Goal: Check status: Check status

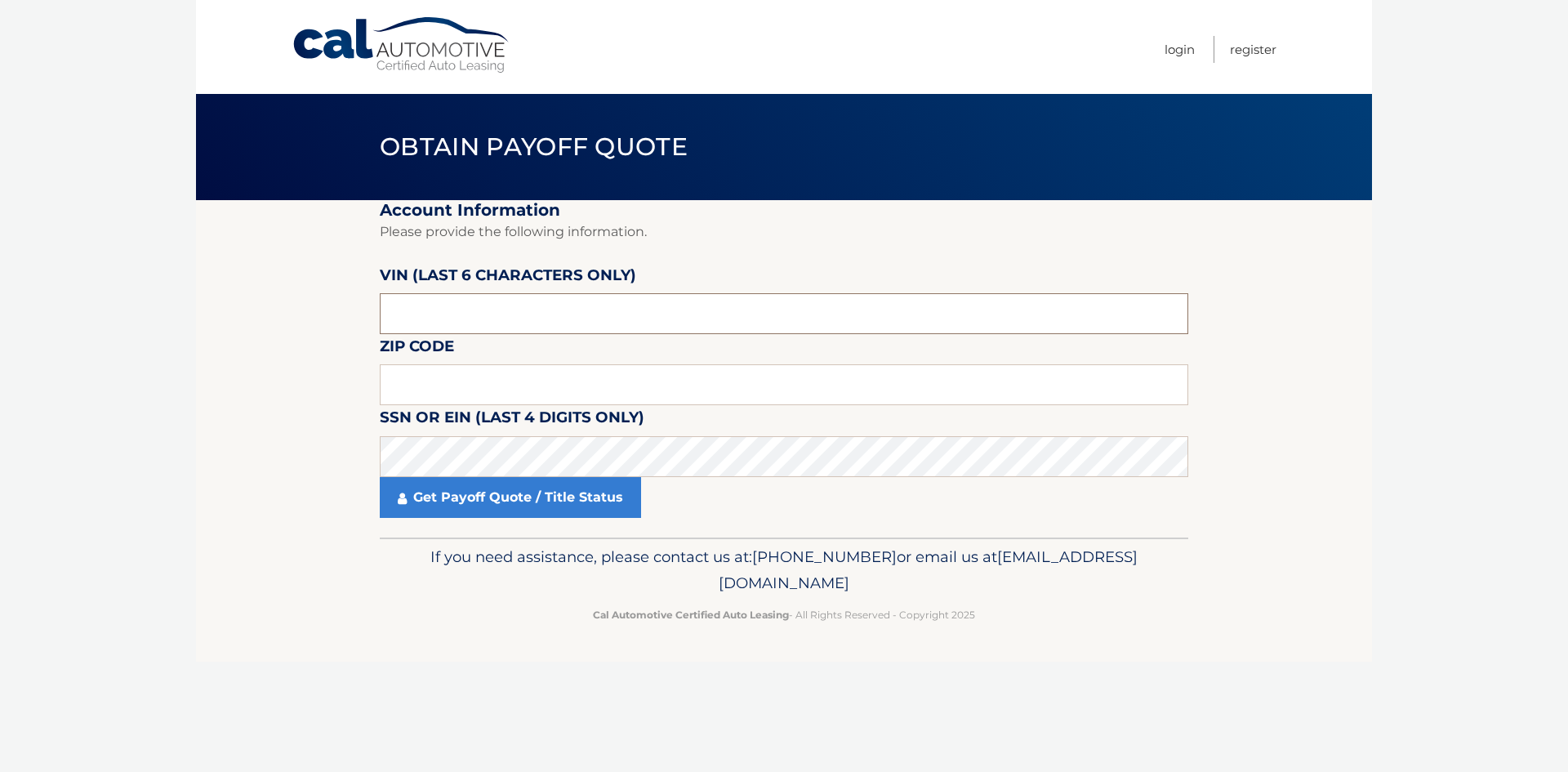
click at [427, 310] on input "text" at bounding box center [784, 313] width 809 height 40
type input "153009"
click at [451, 388] on input "text" at bounding box center [784, 384] width 809 height 40
drag, startPoint x: 434, startPoint y: 379, endPoint x: 429, endPoint y: 366, distance: 13.9
click at [434, 379] on input "text" at bounding box center [784, 384] width 809 height 40
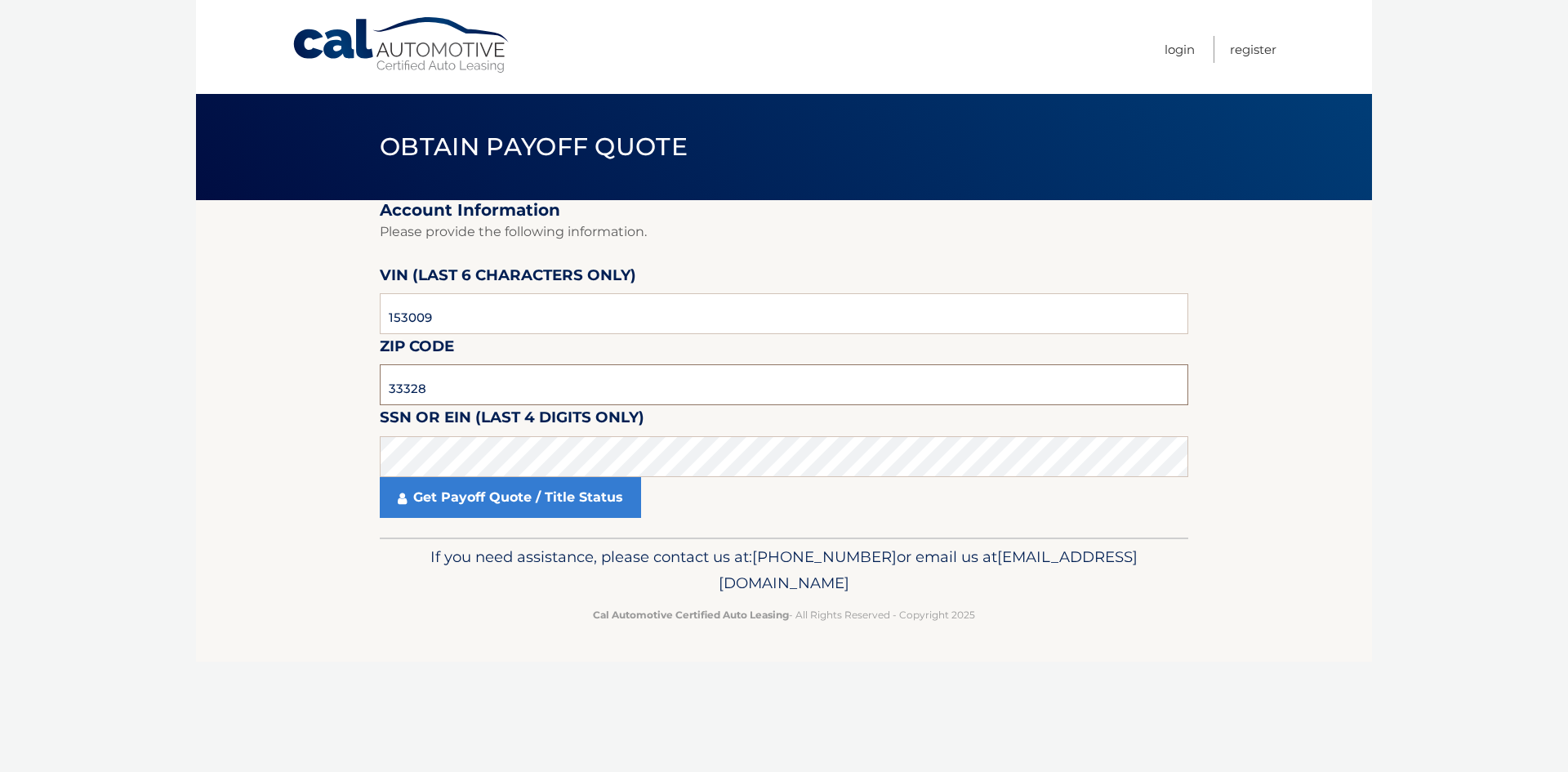
type input "33328"
click at [456, 507] on link "Get Payoff Quote / Title Status" at bounding box center [510, 497] width 262 height 40
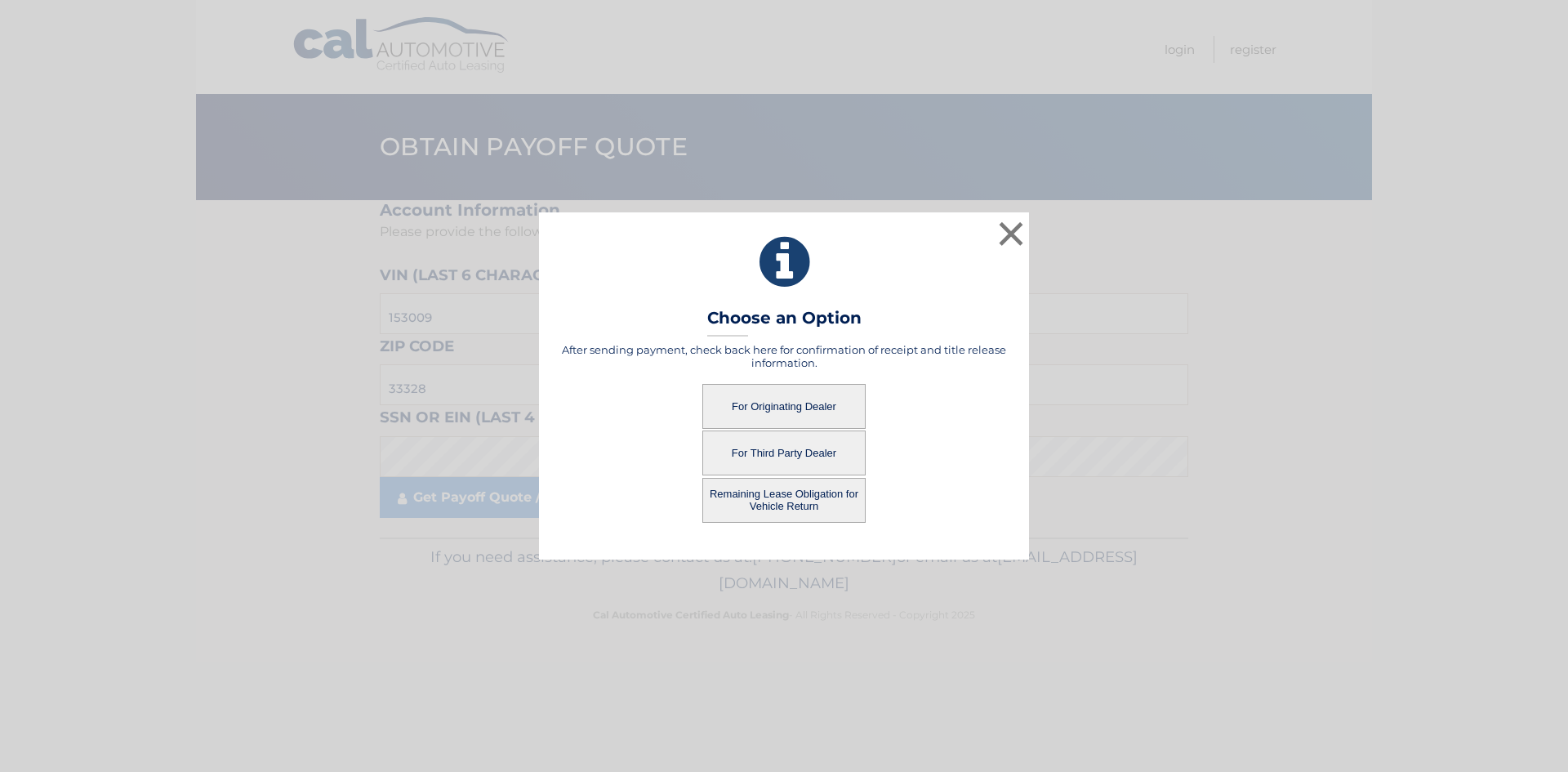
click at [787, 407] on button "For Originating Dealer" at bounding box center [784, 407] width 163 height 45
click at [781, 405] on button "For Originating Dealer" at bounding box center [784, 407] width 163 height 45
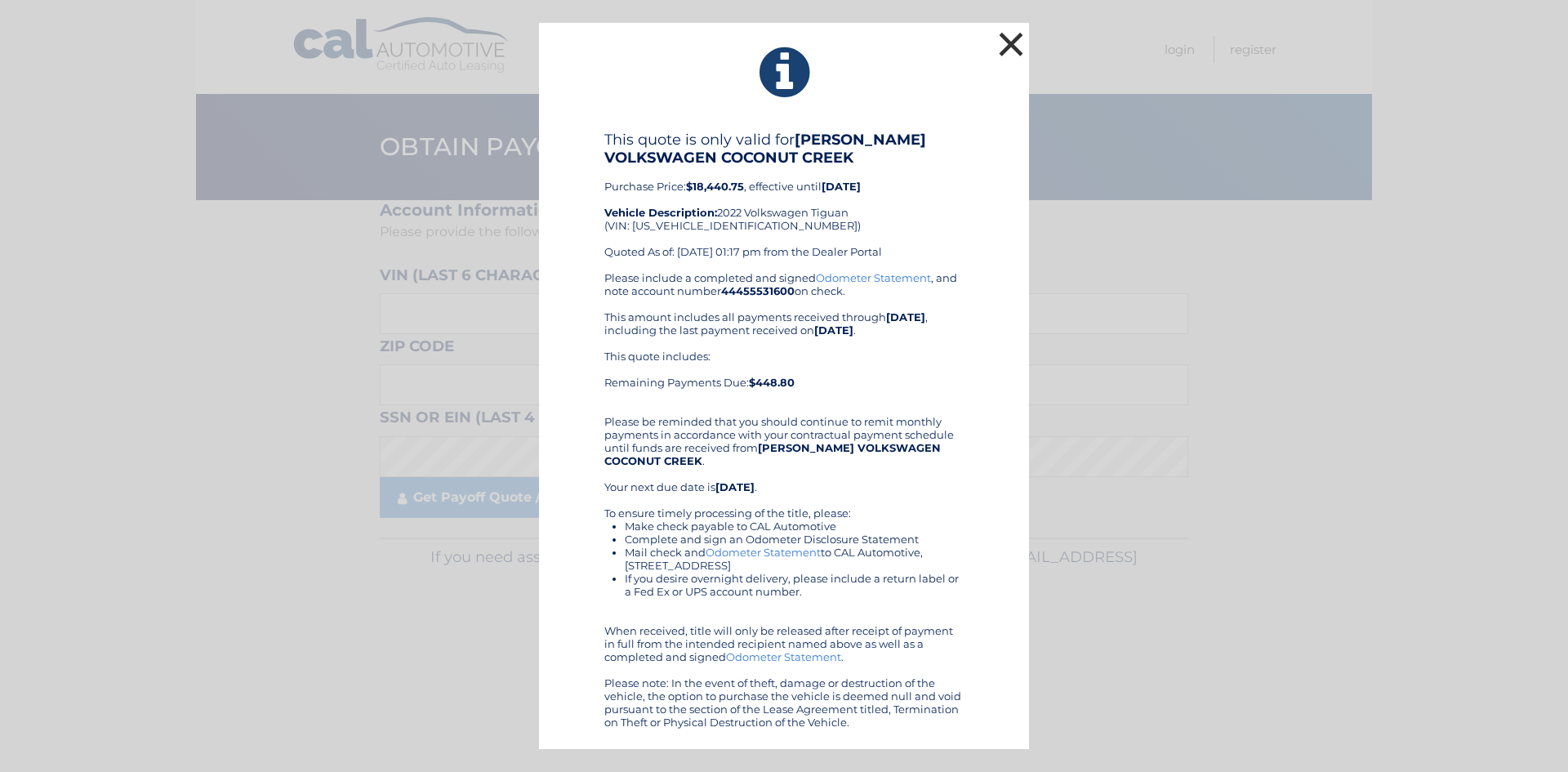
click at [1014, 46] on button "×" at bounding box center [1011, 43] width 33 height 33
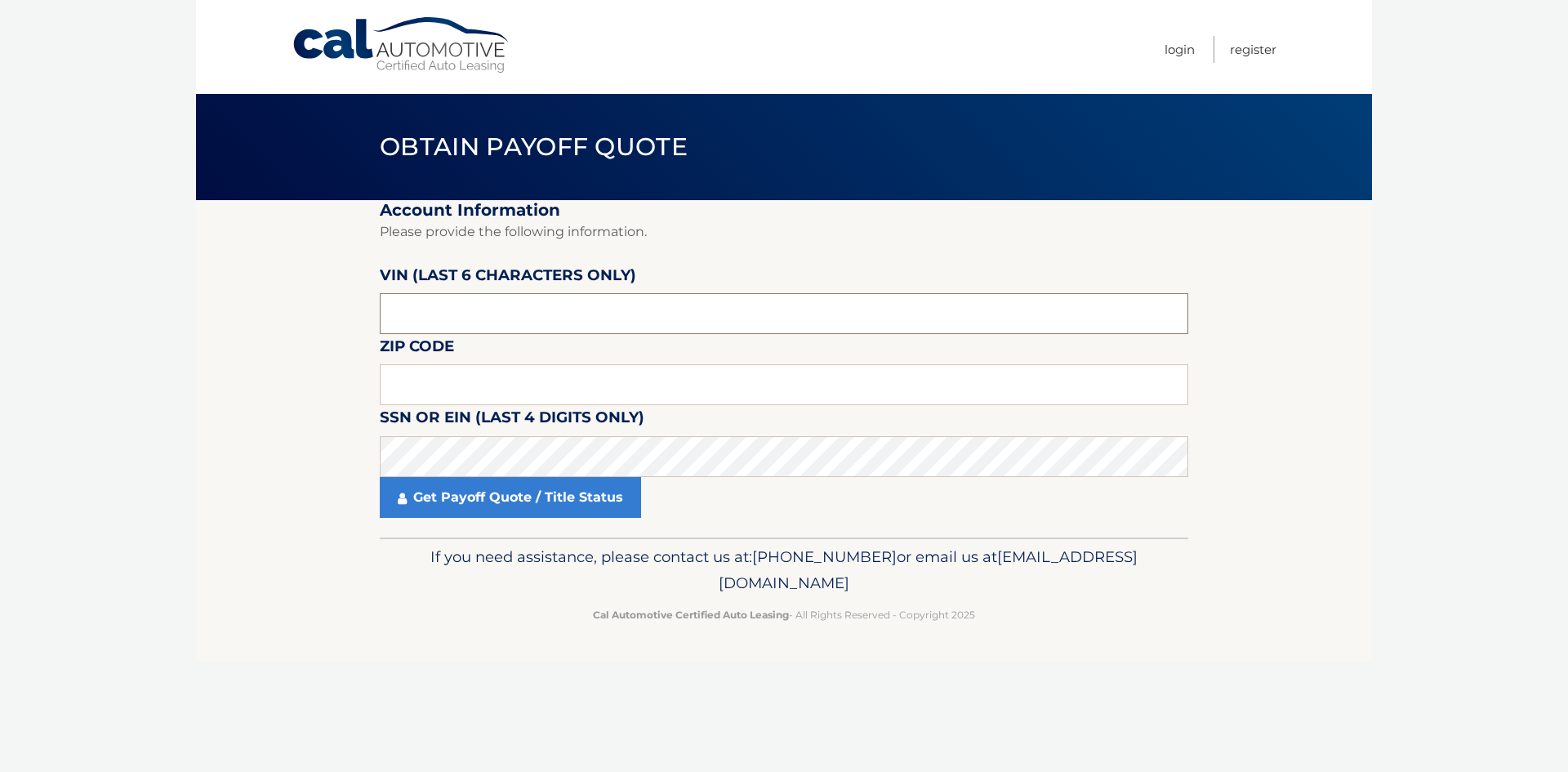
click at [446, 317] on input "text" at bounding box center [784, 313] width 809 height 40
click at [403, 305] on input "text" at bounding box center [784, 313] width 809 height 40
click at [500, 308] on input "text" at bounding box center [784, 313] width 809 height 40
type input "153009"
click at [480, 385] on input "text" at bounding box center [784, 384] width 809 height 40
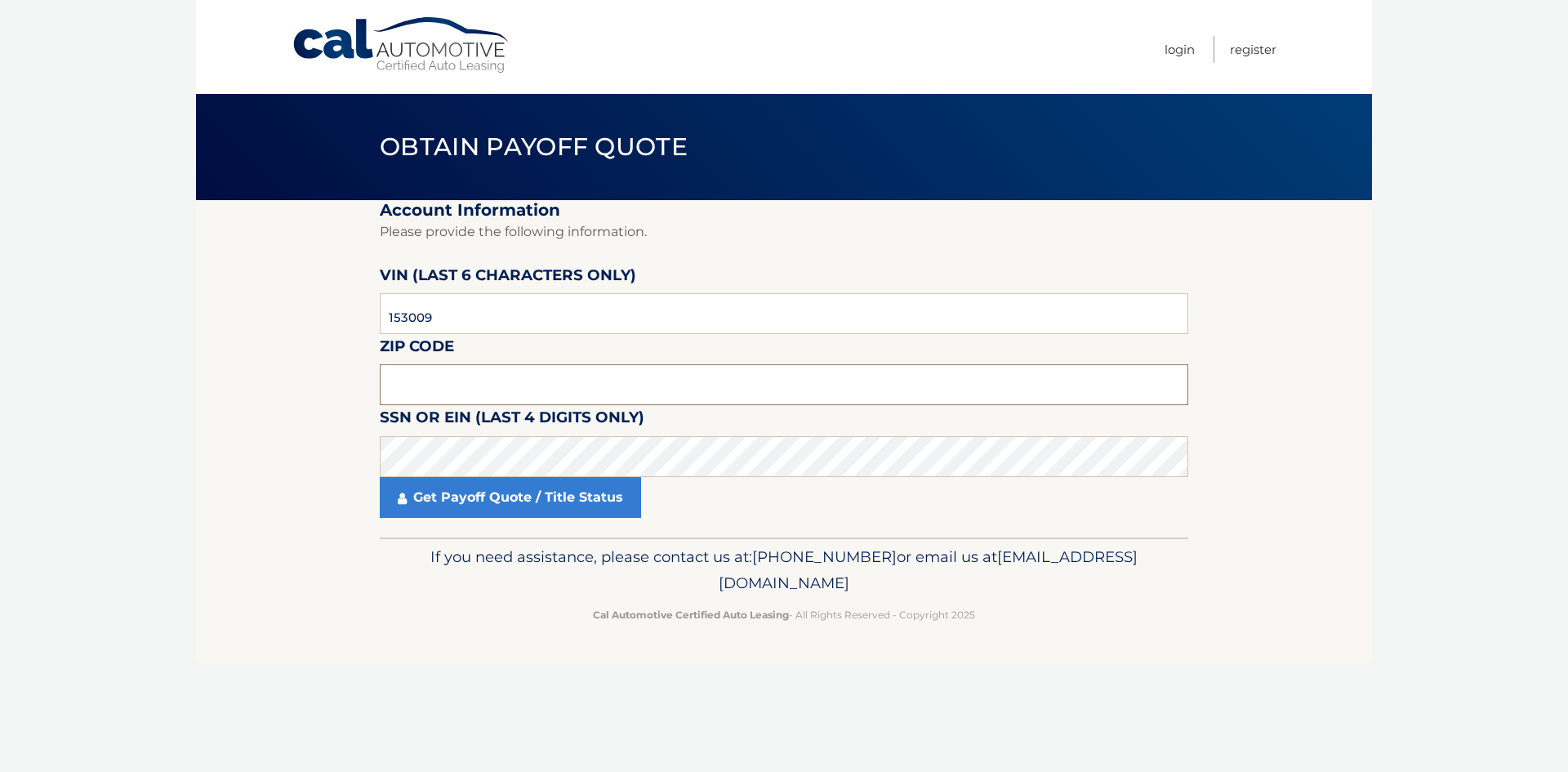
click at [406, 390] on input "text" at bounding box center [784, 384] width 809 height 40
type input "33328"
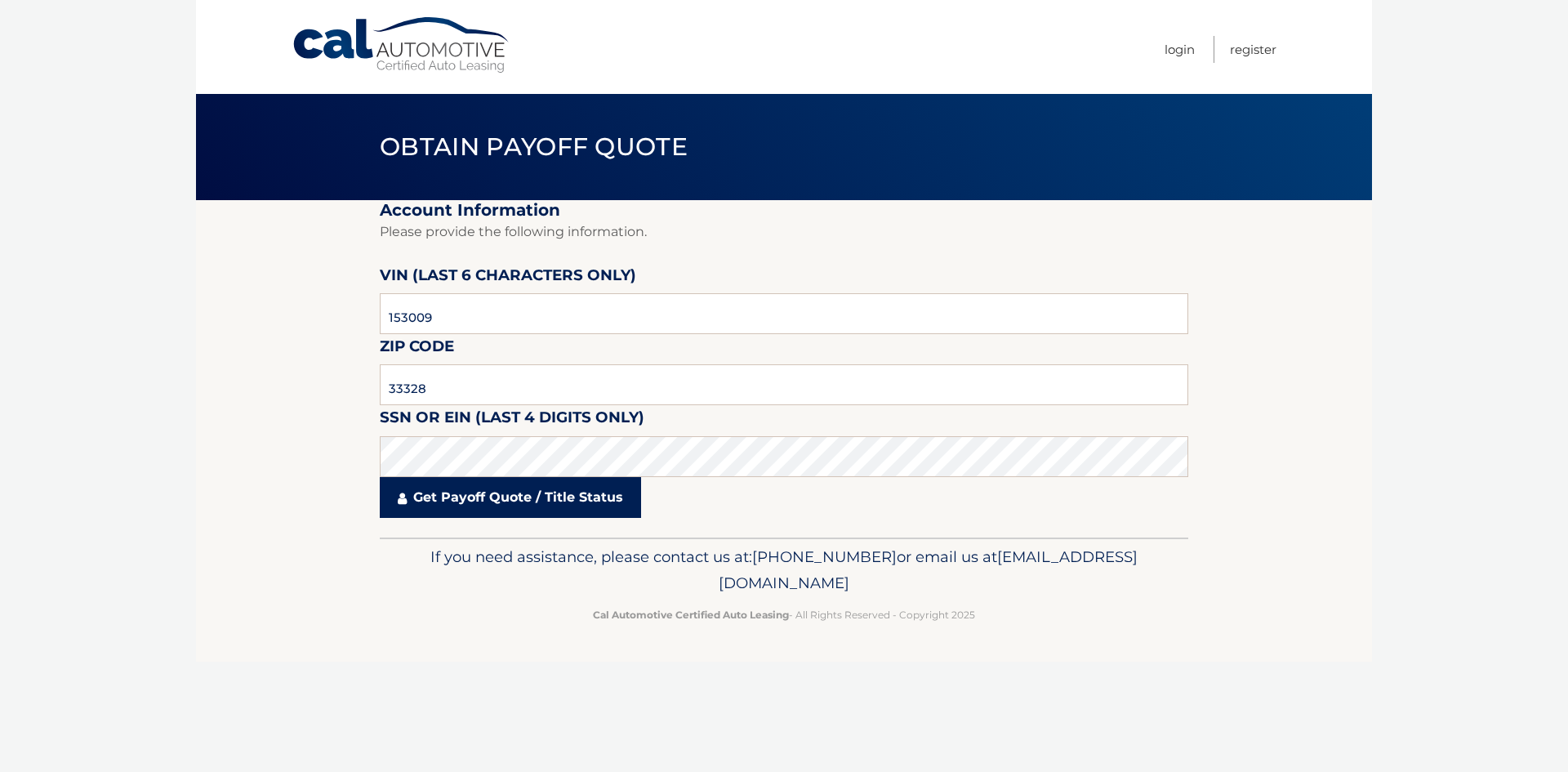
click at [495, 500] on link "Get Payoff Quote / Title Status" at bounding box center [510, 497] width 262 height 40
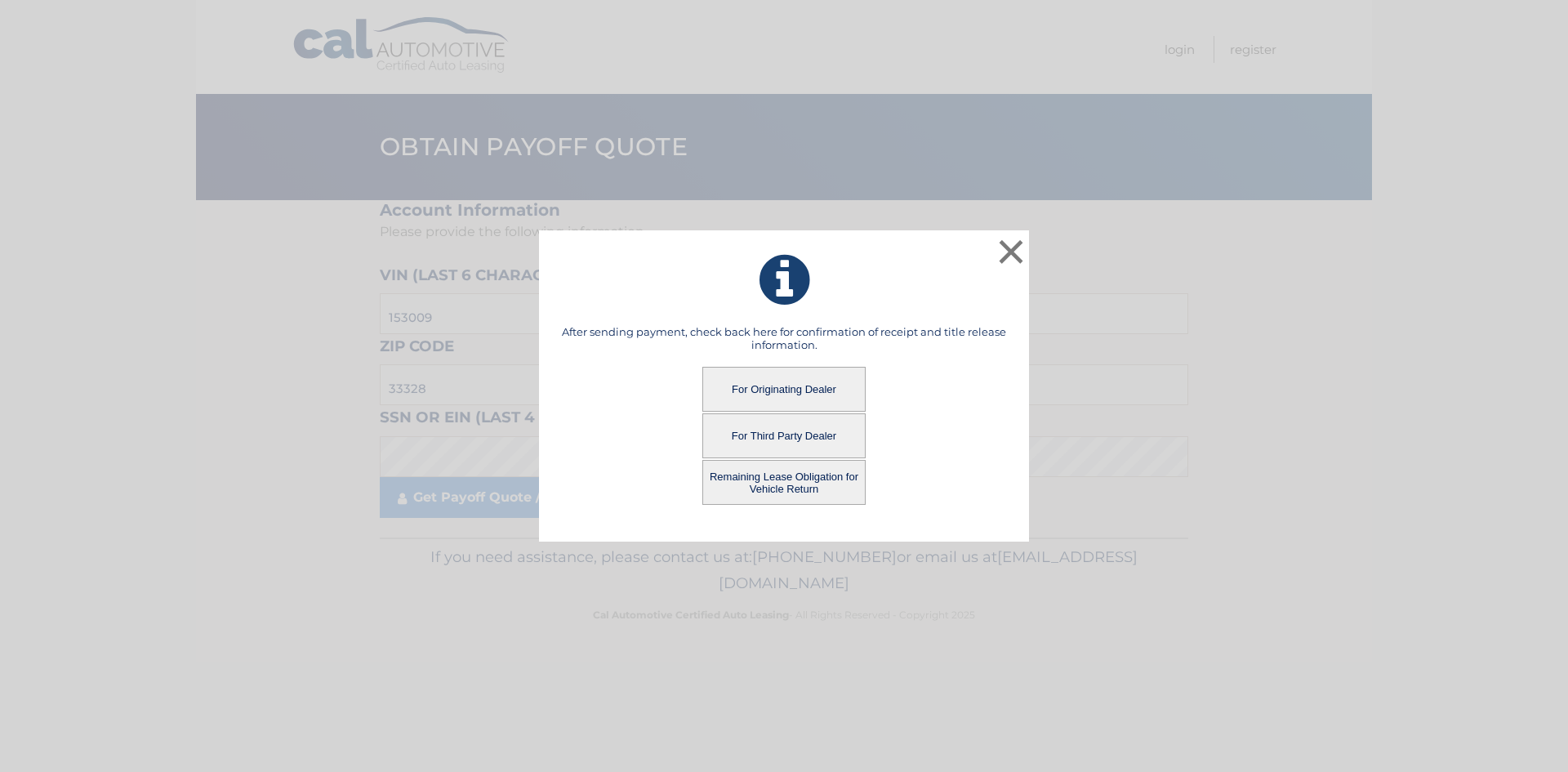
click at [785, 484] on button "Remaining Lease Obligation for Vehicle Return" at bounding box center [784, 482] width 163 height 45
click at [785, 485] on button "Remaining Lease Obligation for Vehicle Return" at bounding box center [784, 482] width 163 height 45
